Goal: Information Seeking & Learning: Learn about a topic

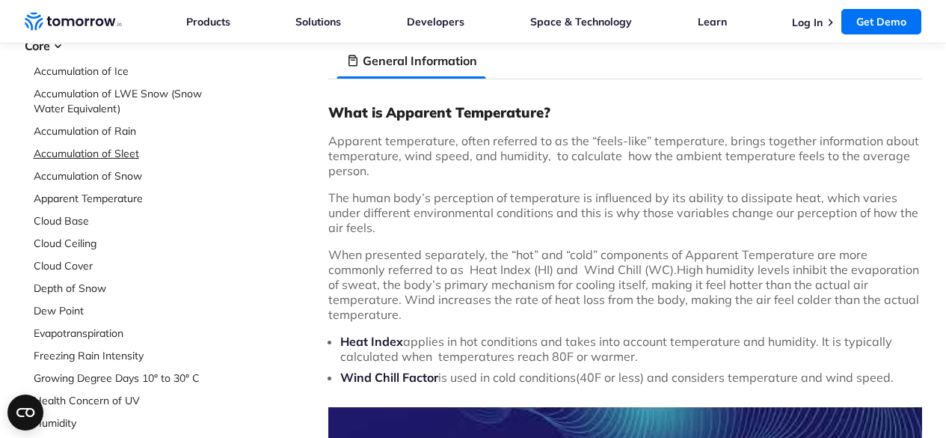
scroll to position [131, 0]
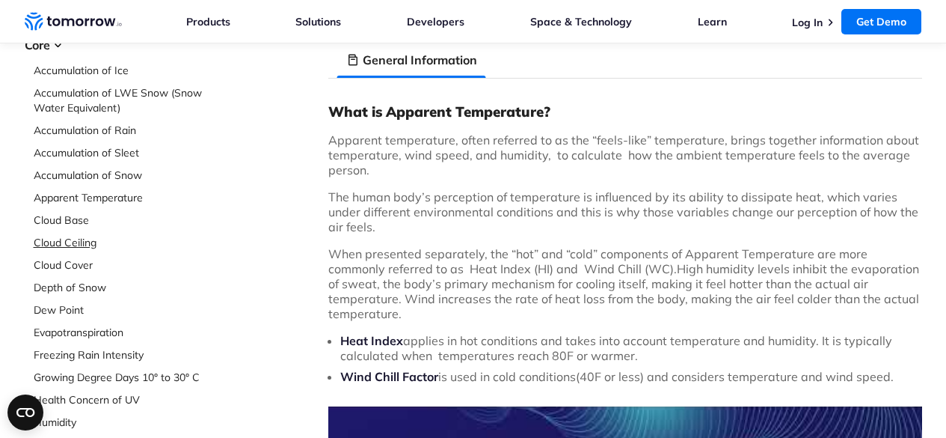
click at [79, 243] on link "Cloud Ceiling" at bounding box center [133, 242] width 199 height 15
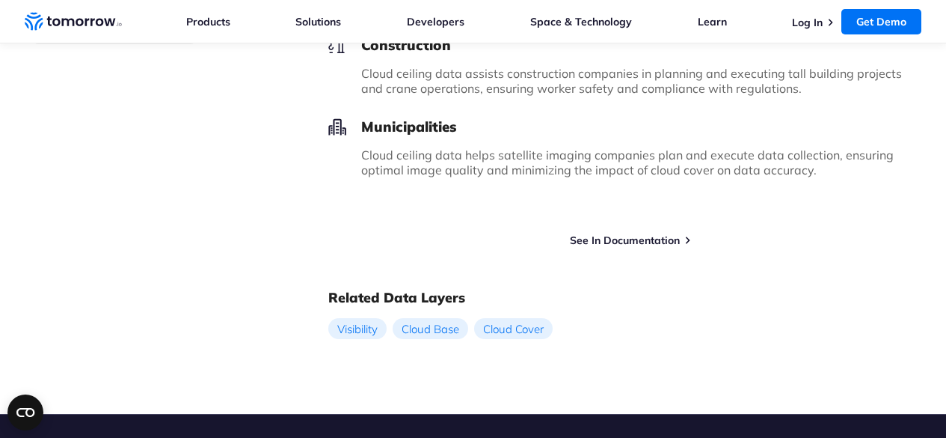
scroll to position [1001, 0]
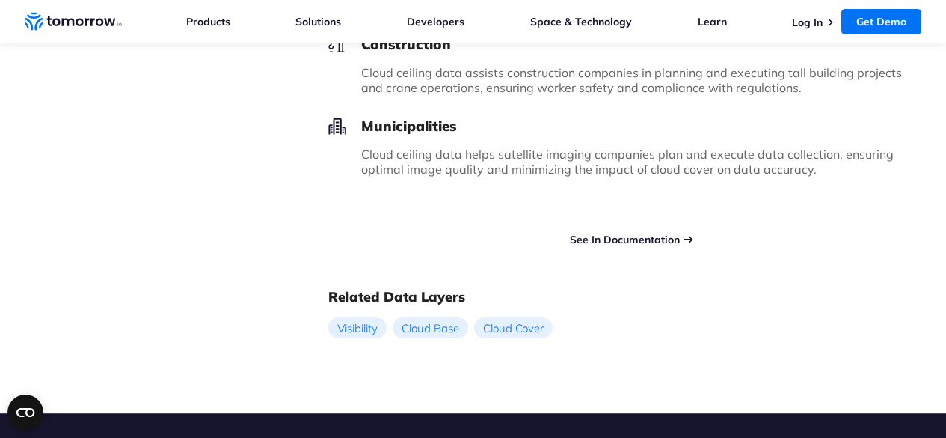
click at [641, 237] on link "See In Documentation" at bounding box center [625, 239] width 110 height 13
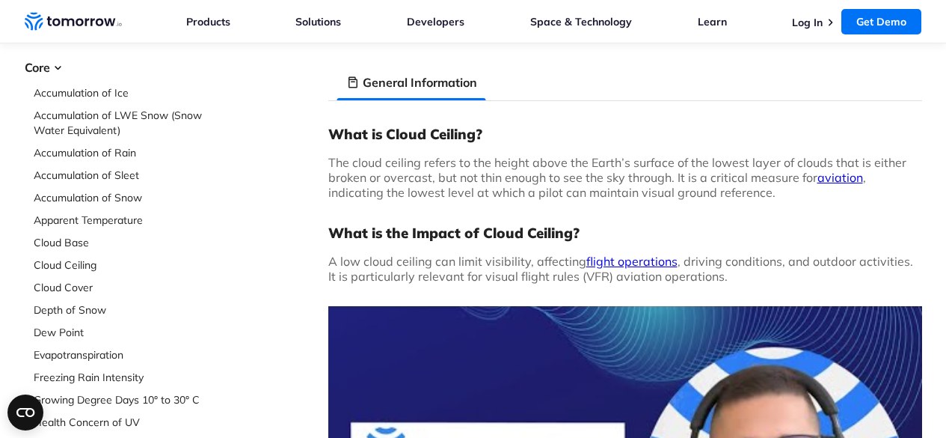
scroll to position [0, 0]
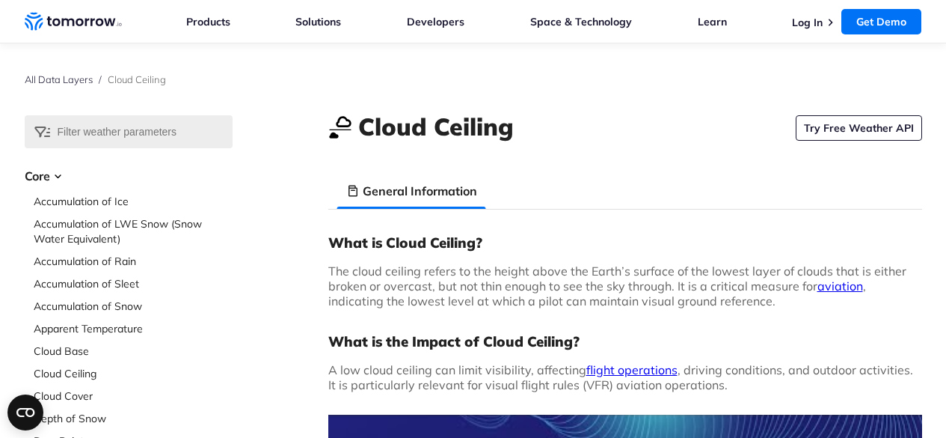
click at [73, 20] on icon "Home link" at bounding box center [67, 21] width 13 height 7
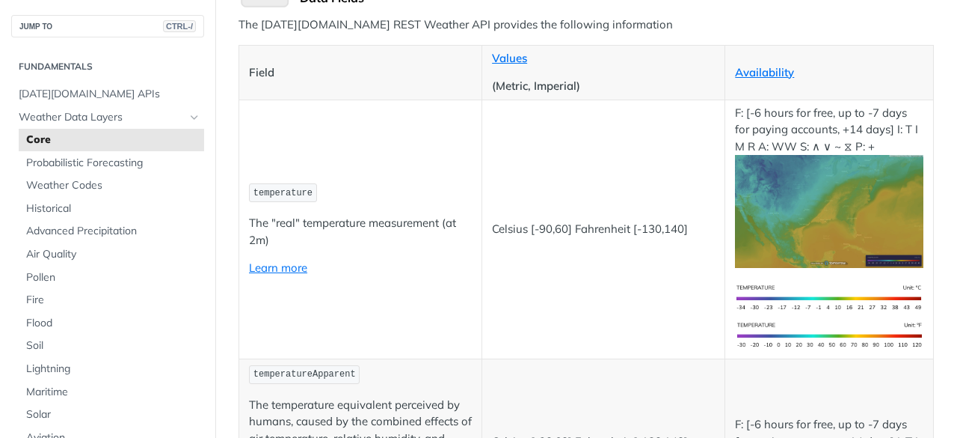
scroll to position [200, 0]
click at [51, 274] on span "Pollen" at bounding box center [113, 277] width 174 height 15
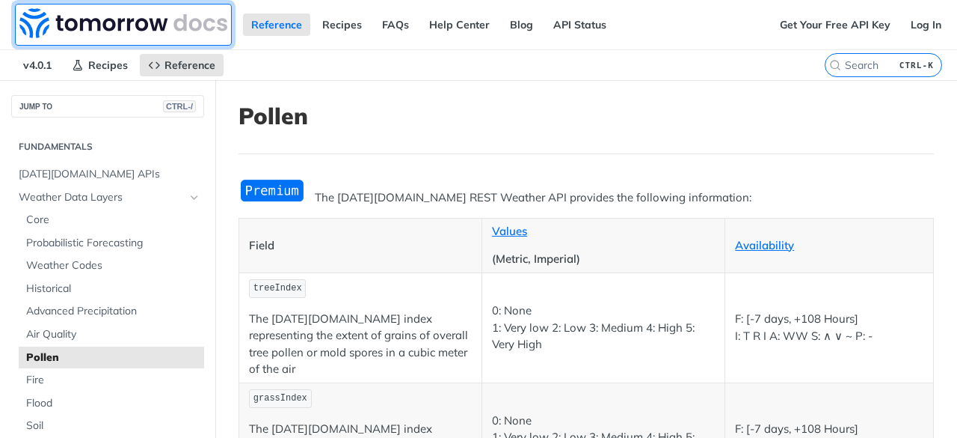
click at [28, 31] on img at bounding box center [123, 23] width 208 height 30
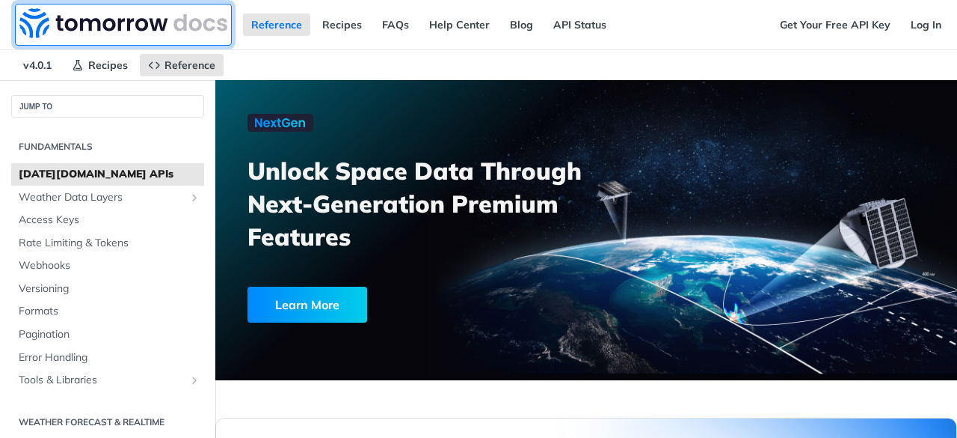
click at [28, 31] on img at bounding box center [123, 23] width 208 height 30
